Goal: Task Accomplishment & Management: Use online tool/utility

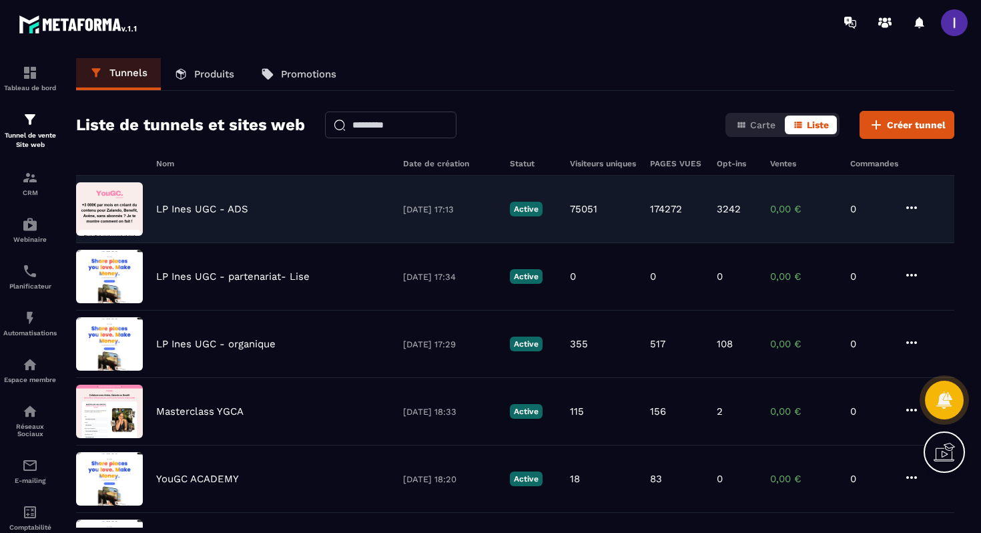
click at [210, 216] on div "LP Ines UGC - ADS [DATE] 17:13 Active 75051 174272 3242 0,00 € 0" at bounding box center [515, 209] width 878 height 67
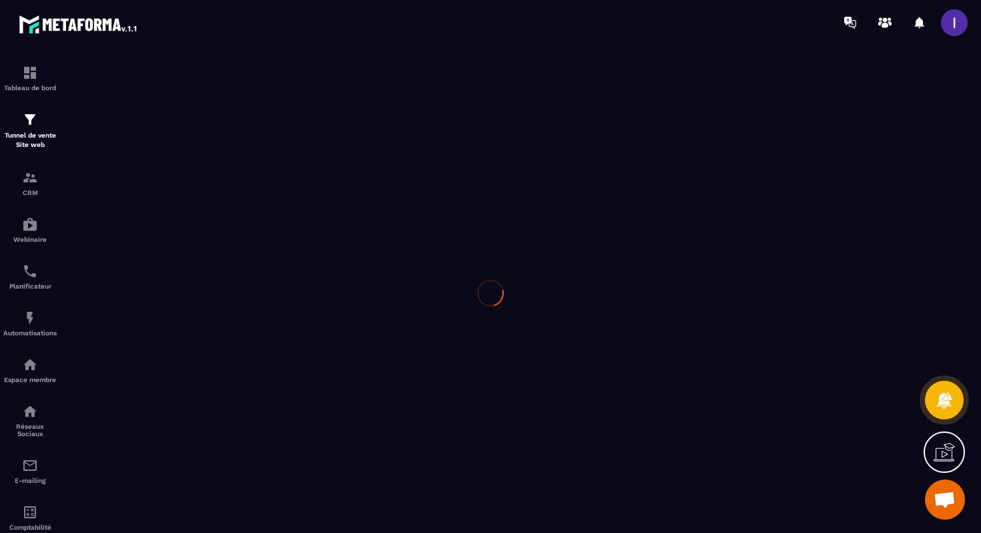
scroll to position [1743, 0]
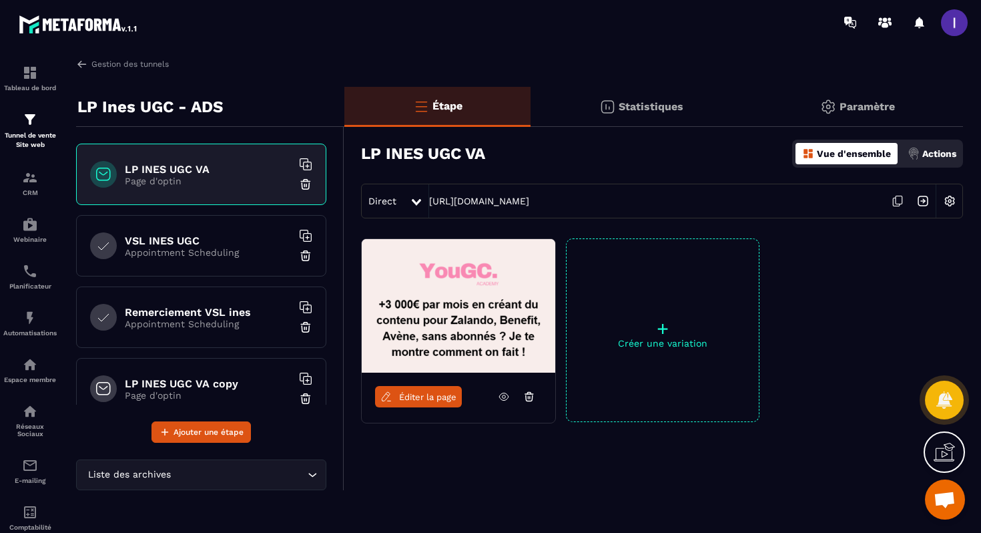
click at [433, 393] on span "Éditer la page" at bounding box center [427, 397] width 57 height 10
